Goal: Check status: Check status

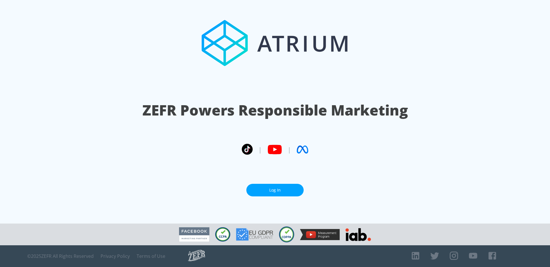
click at [284, 186] on link "Log In" at bounding box center [274, 190] width 57 height 13
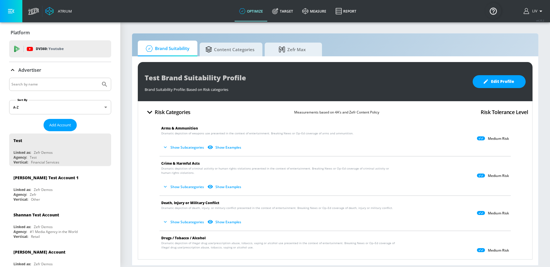
click at [67, 86] on input "Search by name" at bounding box center [54, 84] width 87 height 7
type input "publicis_mars"
click at [98, 78] on button "Submit Search" at bounding box center [104, 84] width 13 height 13
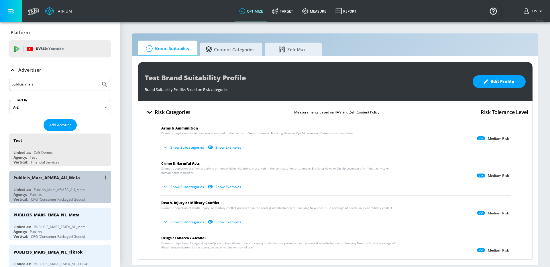
click at [81, 177] on div "Publicis_Mars_APMEA_AU_Meta" at bounding box center [61, 178] width 96 height 14
